Goal: Navigation & Orientation: Find specific page/section

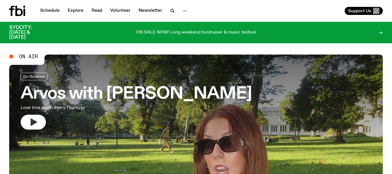
click at [37, 124] on icon "button" at bounding box center [33, 122] width 9 height 9
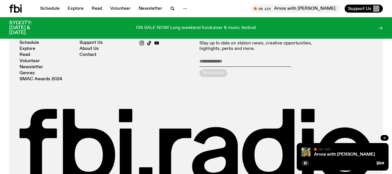
scroll to position [1166, 0]
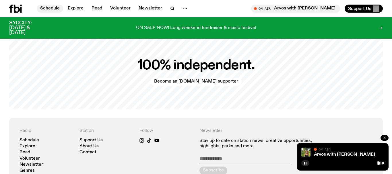
click at [50, 8] on link "Schedule" at bounding box center [50, 9] width 26 height 8
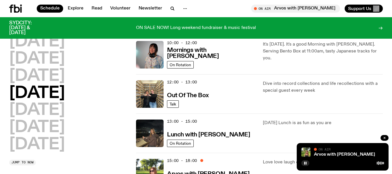
scroll to position [191, 0]
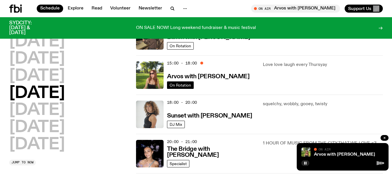
click at [179, 88] on link "On Rotation" at bounding box center [180, 85] width 27 height 7
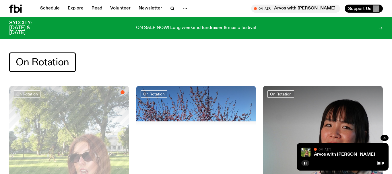
scroll to position [98, 0]
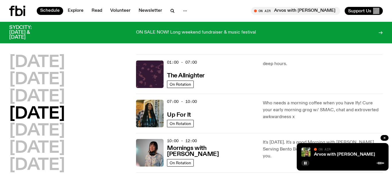
click at [242, 11] on div "On Air Arvos with [PERSON_NAME] Tune in live Support Us" at bounding box center [290, 11] width 185 height 8
click at [71, 15] on div "Schedule Explore Read Volunteer Newsletter" at bounding box center [101, 11] width 185 height 10
click at [73, 9] on link "Explore" at bounding box center [75, 11] width 23 height 8
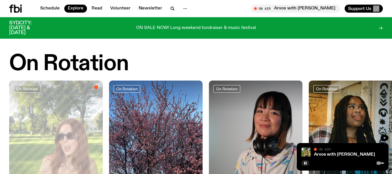
scroll to position [293, 0]
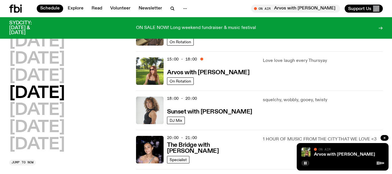
scroll to position [390, 0]
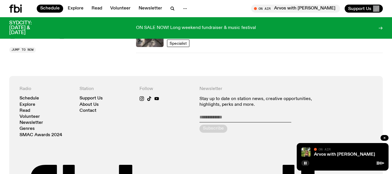
click at [34, 49] on span "Jump to now" at bounding box center [22, 49] width 22 height 3
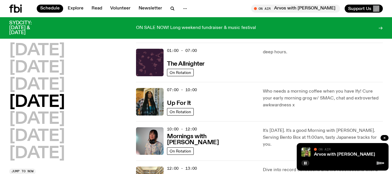
scroll to position [0, 0]
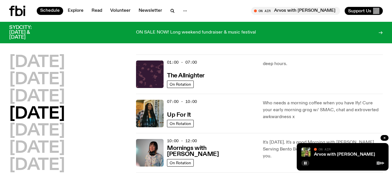
click at [13, 28] on h3 "SYDCITY: [DATE] & [DATE]" at bounding box center [27, 32] width 37 height 15
click at [20, 13] on icon at bounding box center [17, 11] width 16 height 10
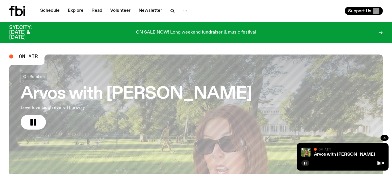
click at [182, 10] on icon "button" at bounding box center [185, 10] width 7 height 7
click at [189, 24] on link "About Us" at bounding box center [185, 23] width 29 height 8
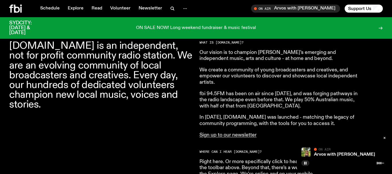
scroll to position [293, 0]
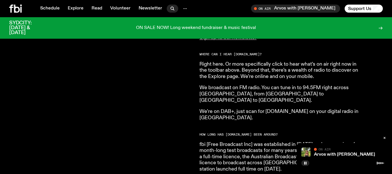
click at [169, 7] on icon "button" at bounding box center [172, 8] width 7 height 7
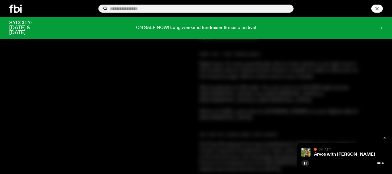
click at [378, 9] on icon "button" at bounding box center [376, 8] width 3 height 3
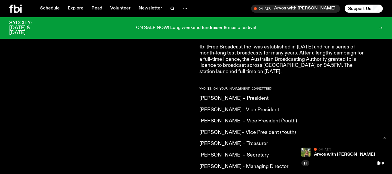
scroll to position [488, 0]
